Goal: Information Seeking & Learning: Learn about a topic

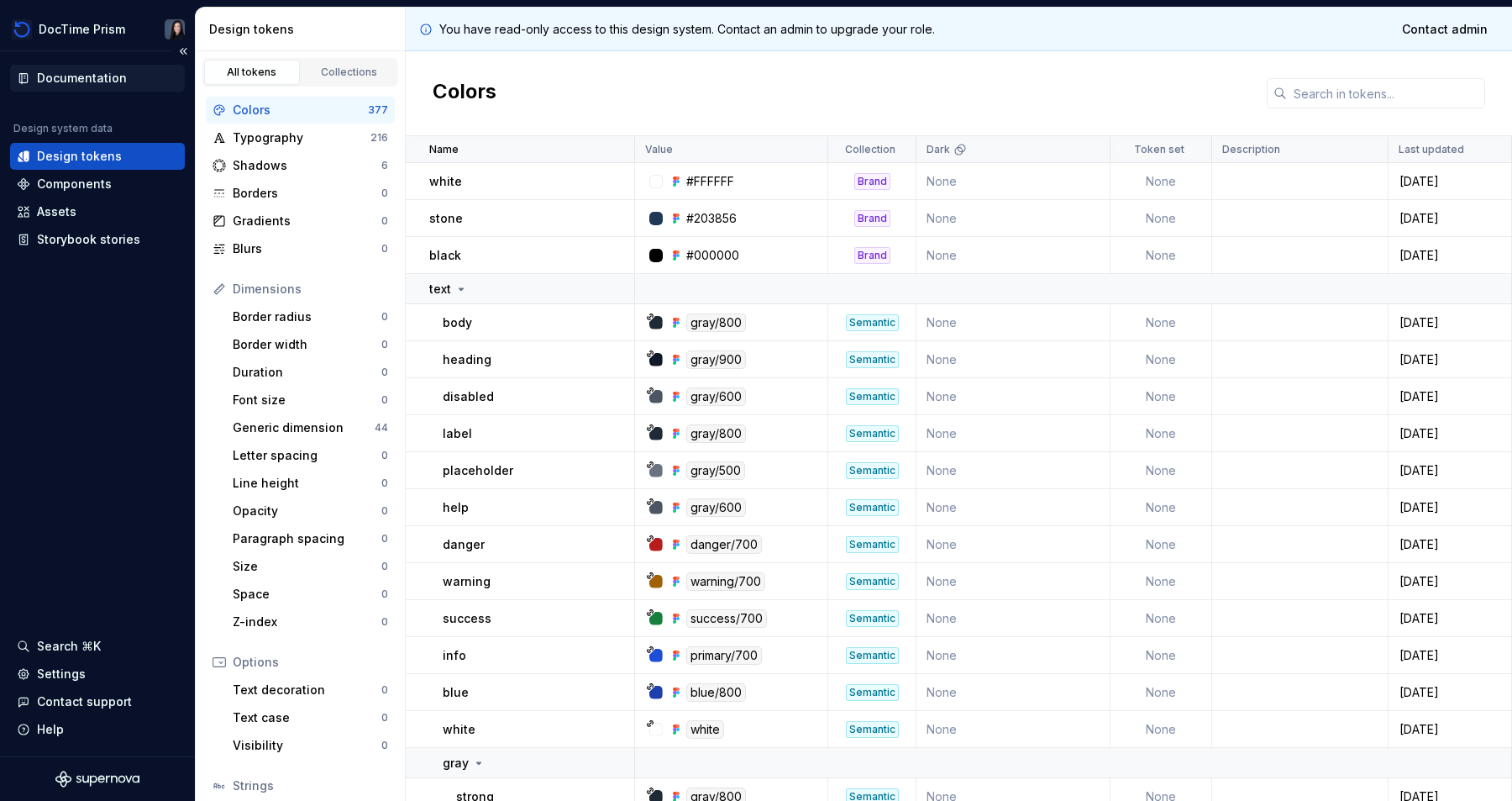
click at [119, 80] on div "Documentation" at bounding box center [82, 78] width 90 height 17
click at [71, 81] on div "Documentation" at bounding box center [82, 78] width 90 height 17
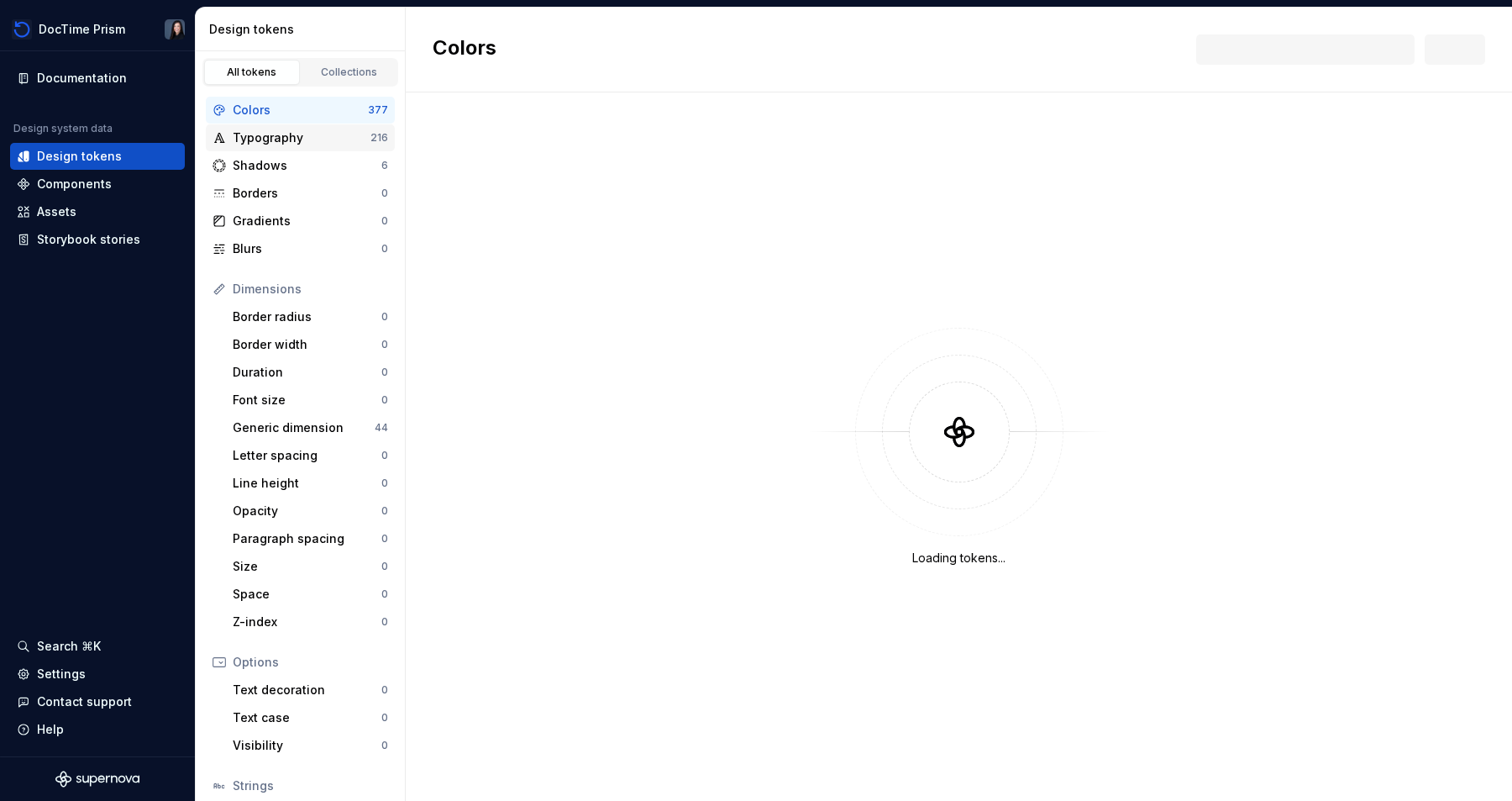
click at [317, 143] on div "Typography" at bounding box center [302, 137] width 138 height 17
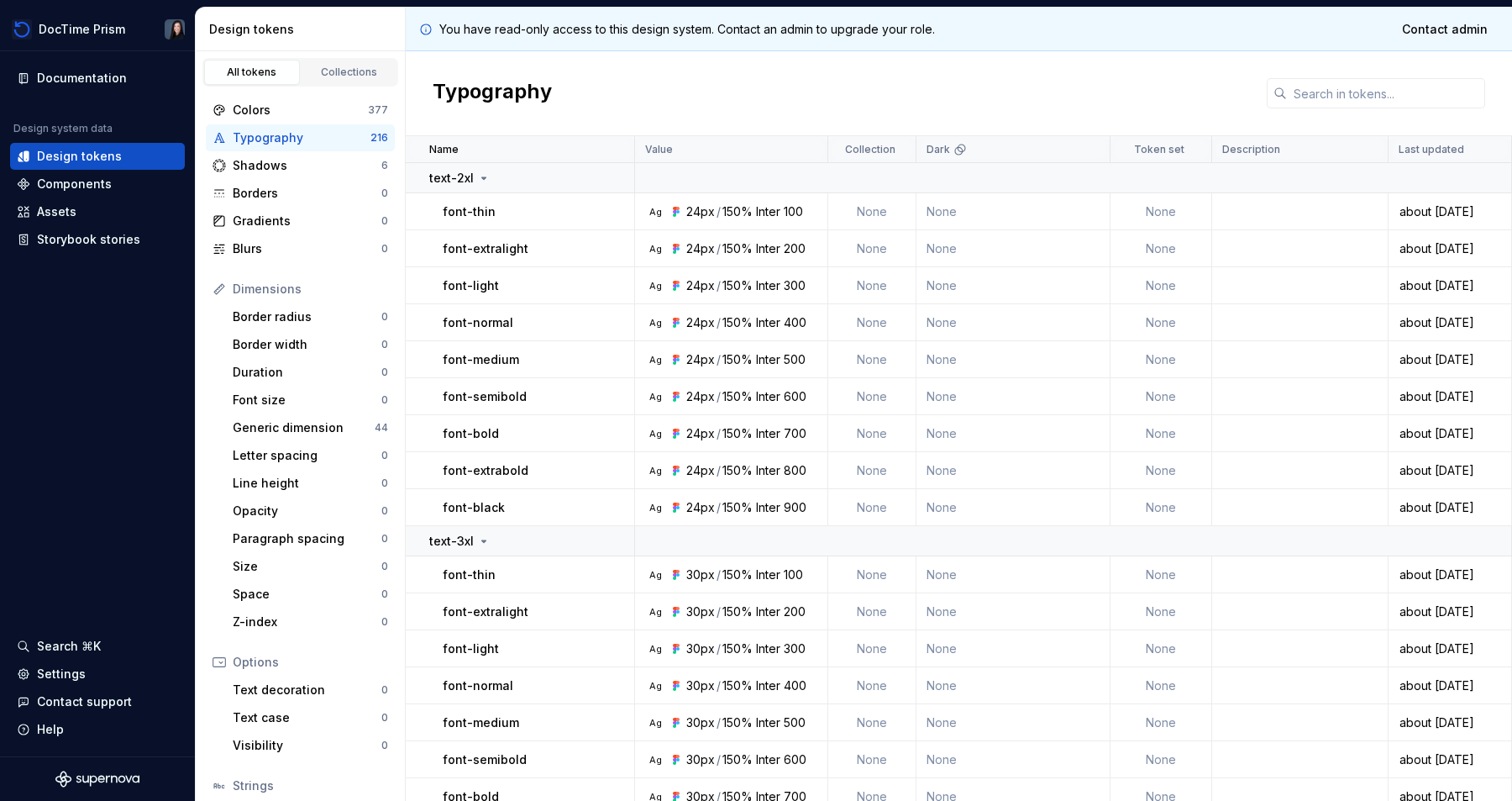
click at [478, 209] on p "font-thin" at bounding box center [470, 211] width 53 height 17
click at [462, 179] on p "text-2xl" at bounding box center [452, 178] width 44 height 17
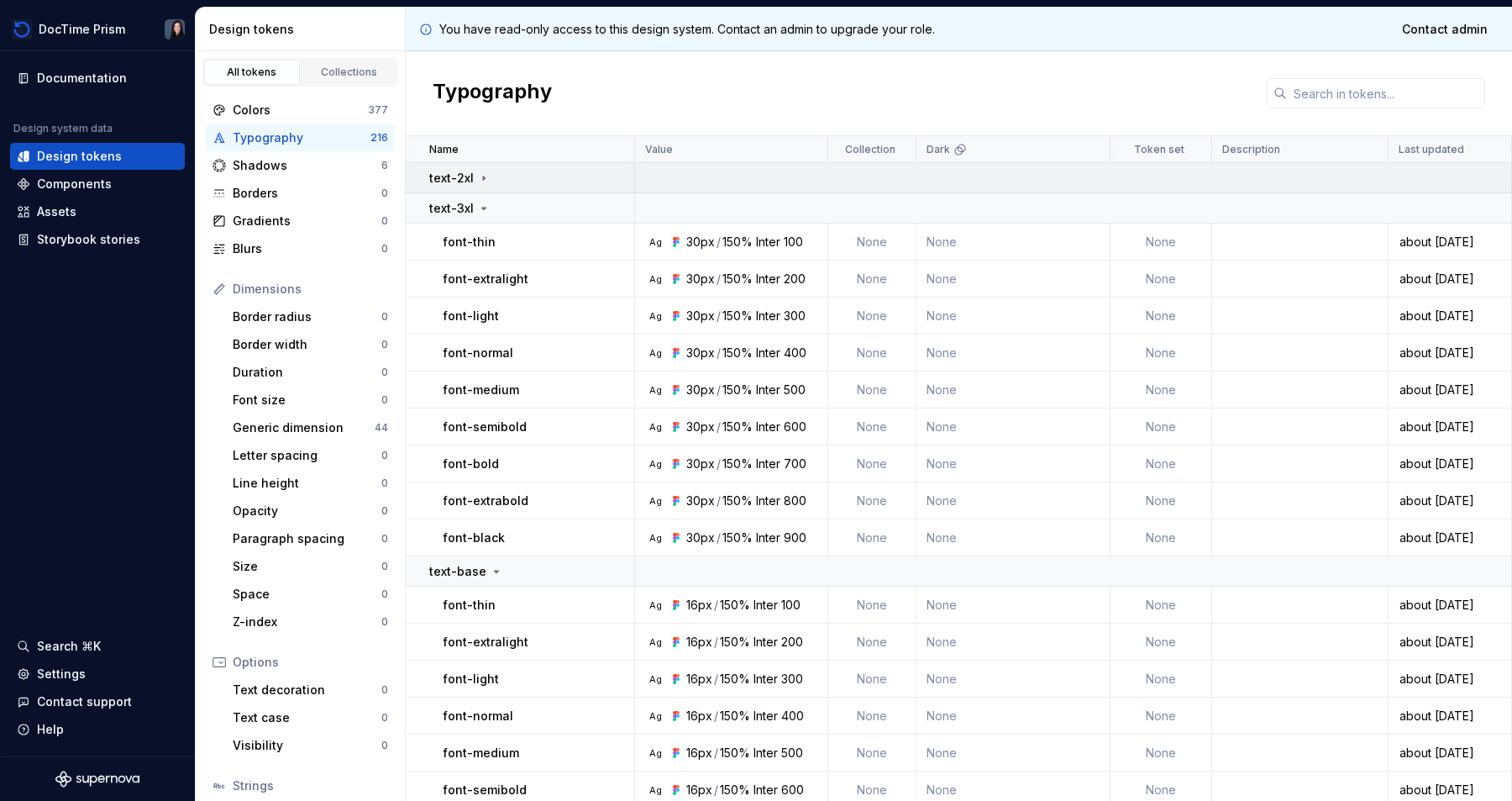
click at [462, 179] on p "text-2xl" at bounding box center [452, 178] width 44 height 17
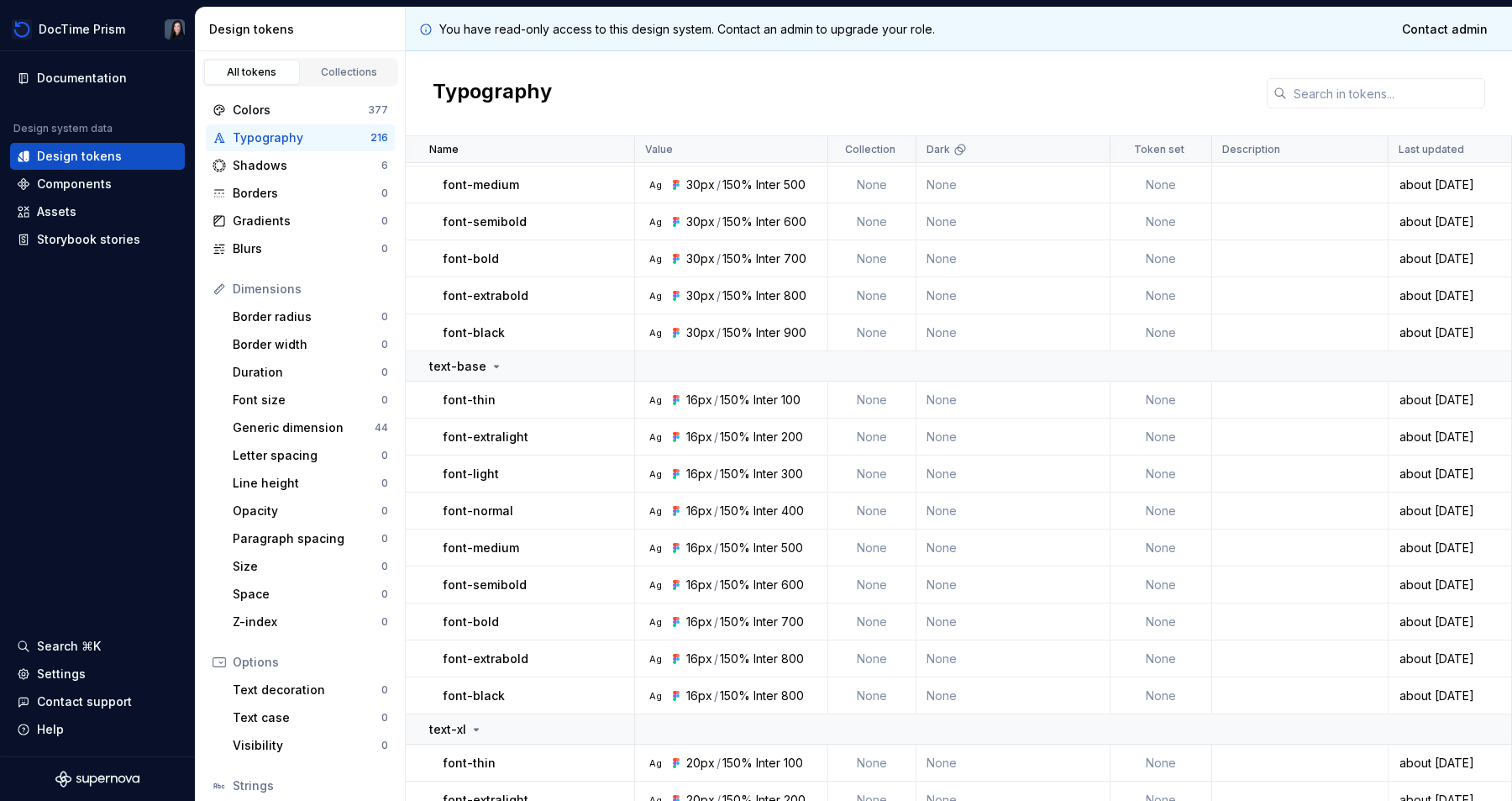
scroll to position [539, 0]
